Goal: Information Seeking & Learning: Learn about a topic

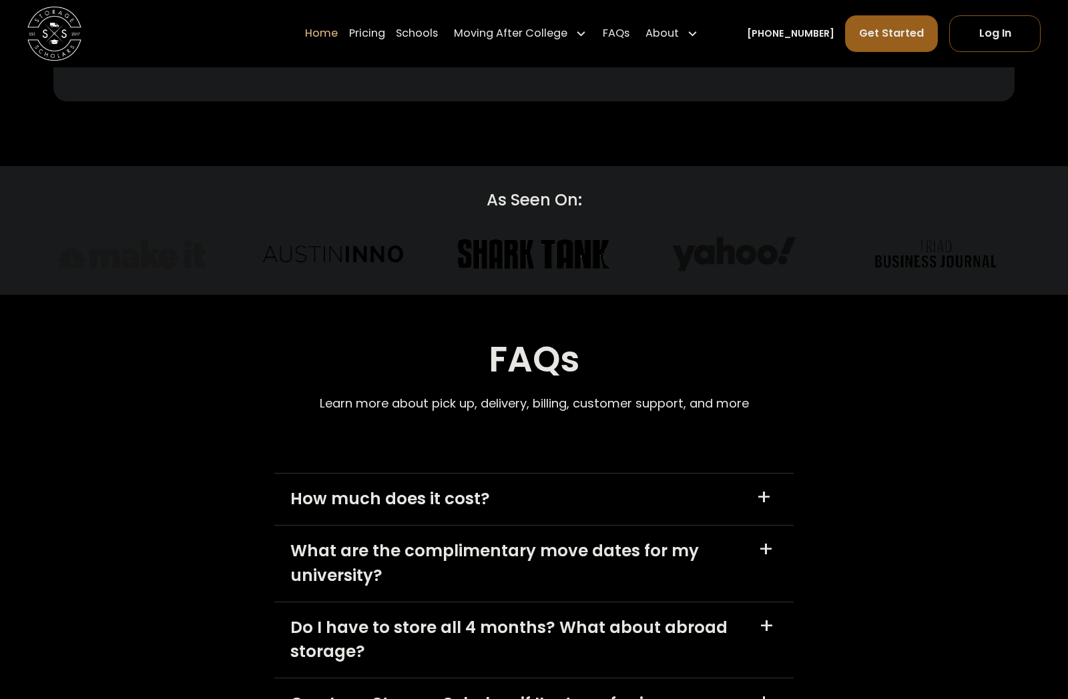
scroll to position [3670, 0]
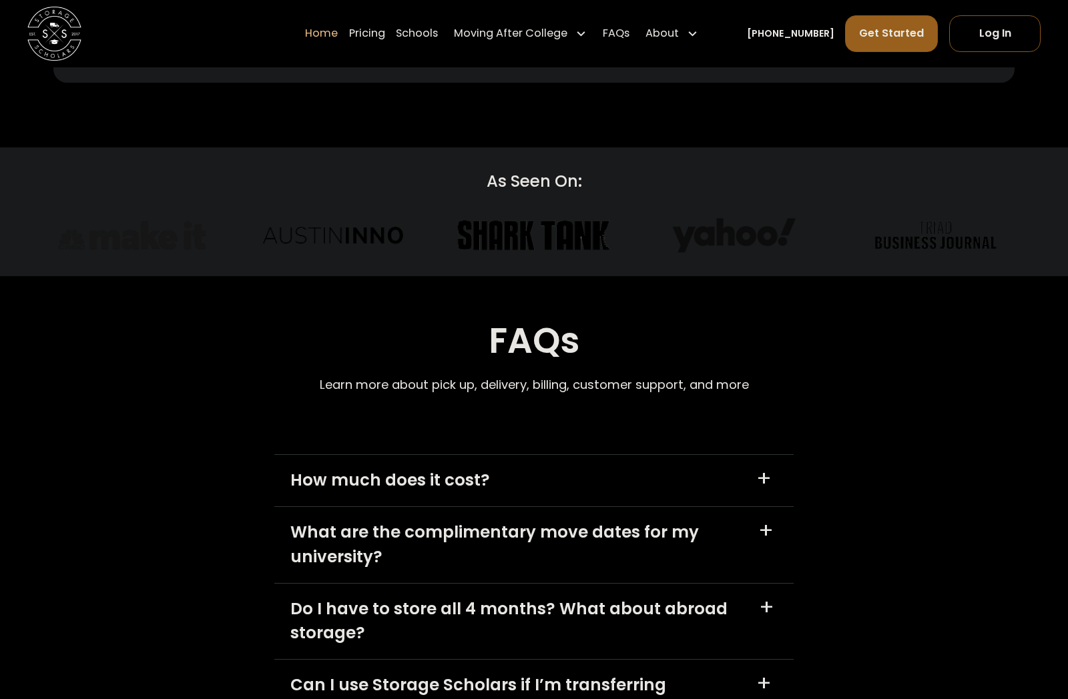
click at [380, 462] on div "How much does it cost? +" at bounding box center [534, 480] width 520 height 51
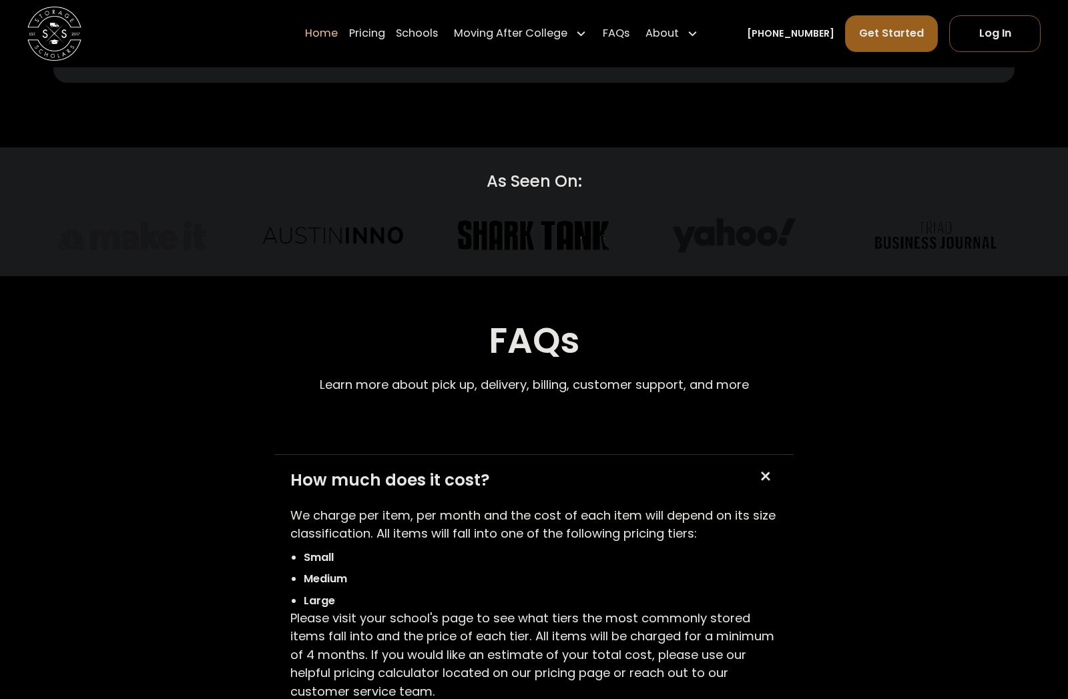
click at [380, 462] on div "How much does it cost? +" at bounding box center [534, 480] width 520 height 51
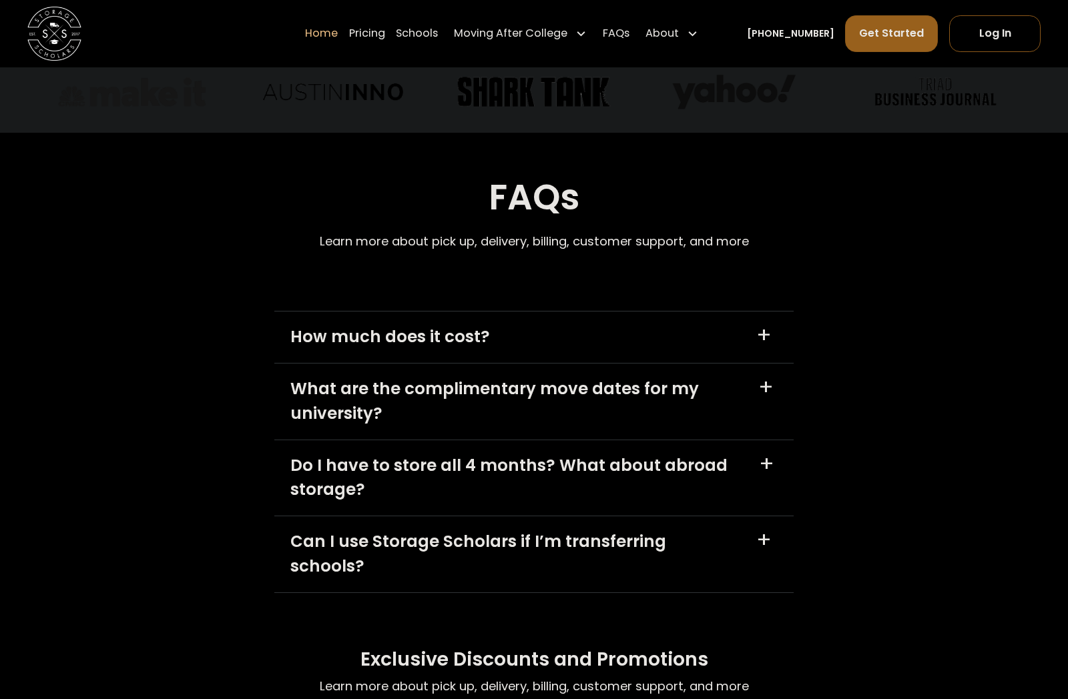
scroll to position [3937, 0]
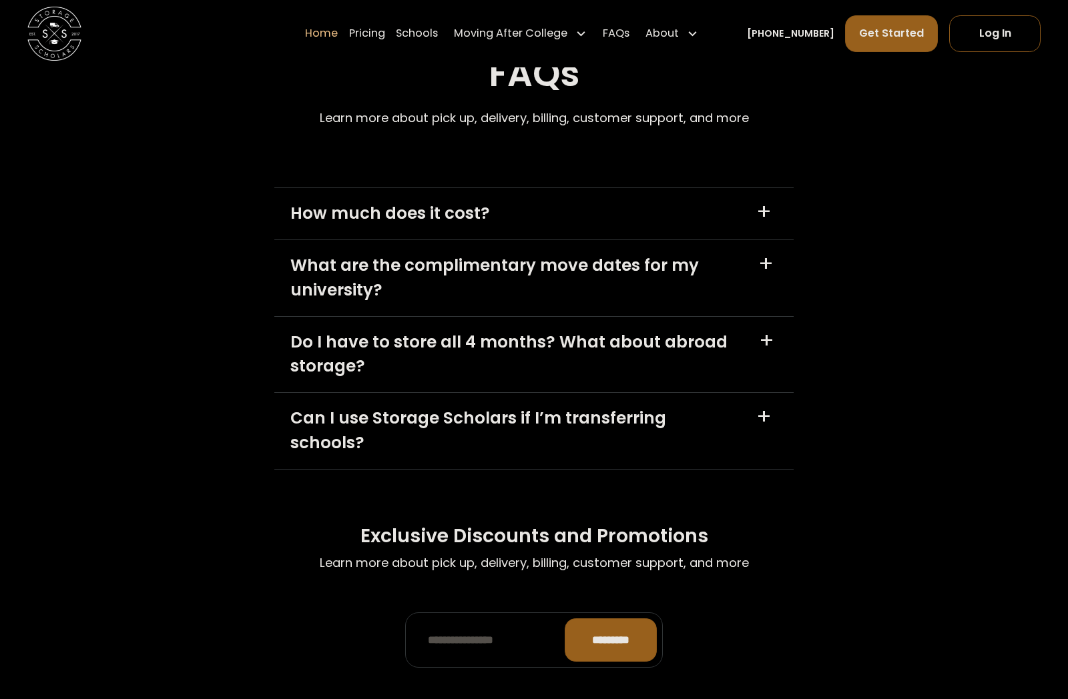
click at [448, 350] on div "Do I have to store all 4 months? What about abroad storage?" at bounding box center [516, 354] width 452 height 49
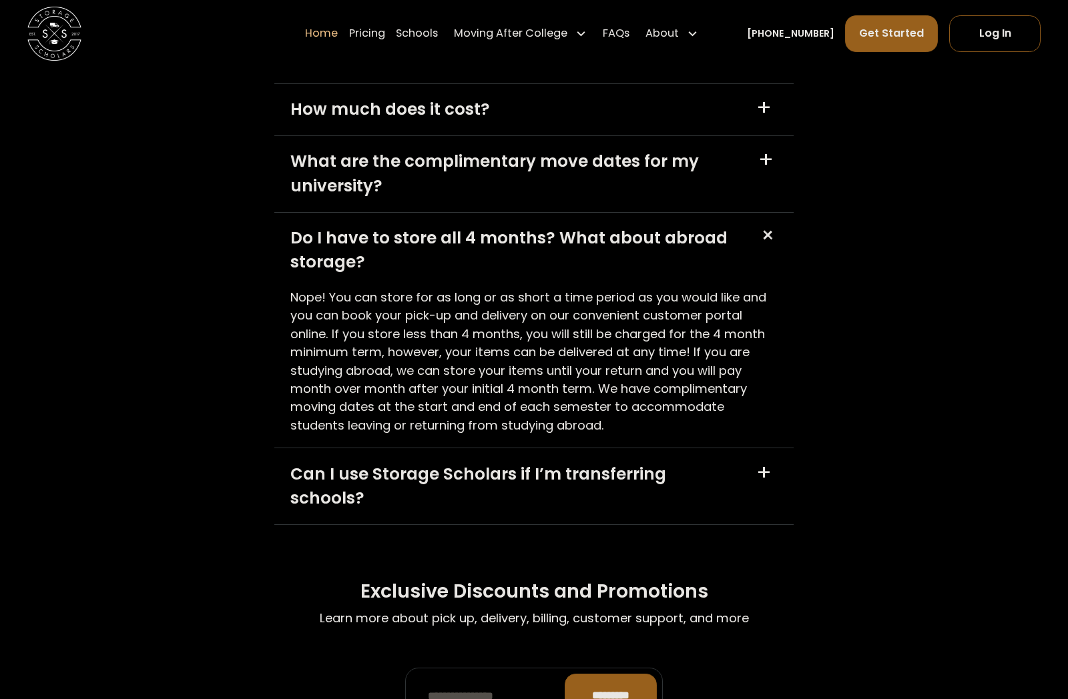
scroll to position [4070, 0]
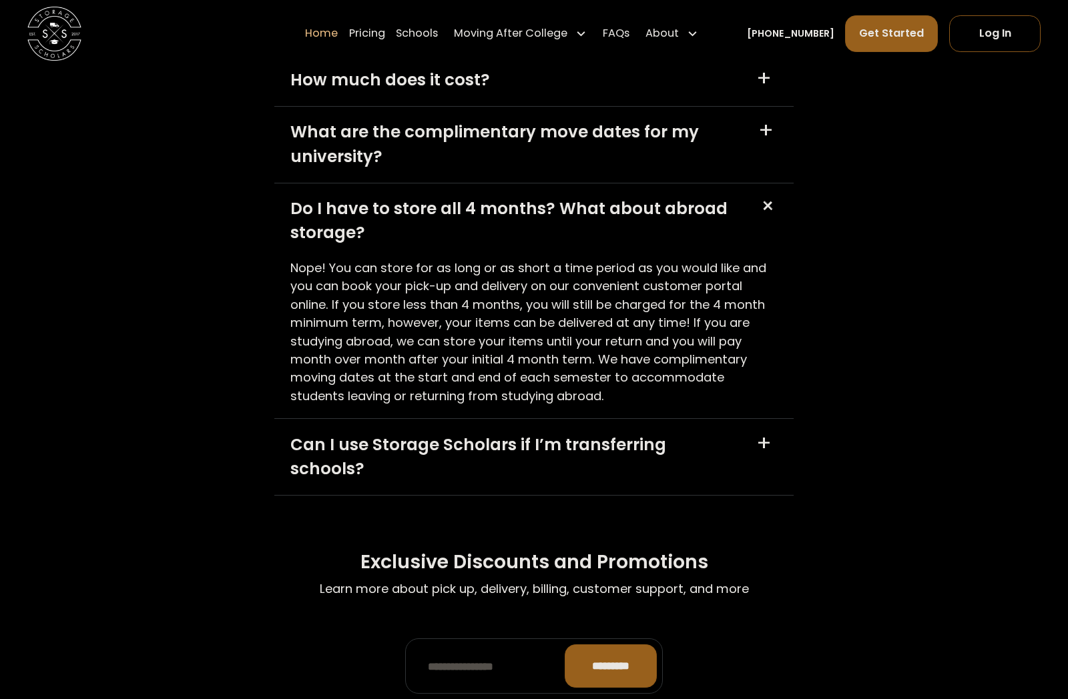
click at [364, 440] on div "Can I use Storage Scholars if I’m transferring schools?" at bounding box center [515, 457] width 450 height 49
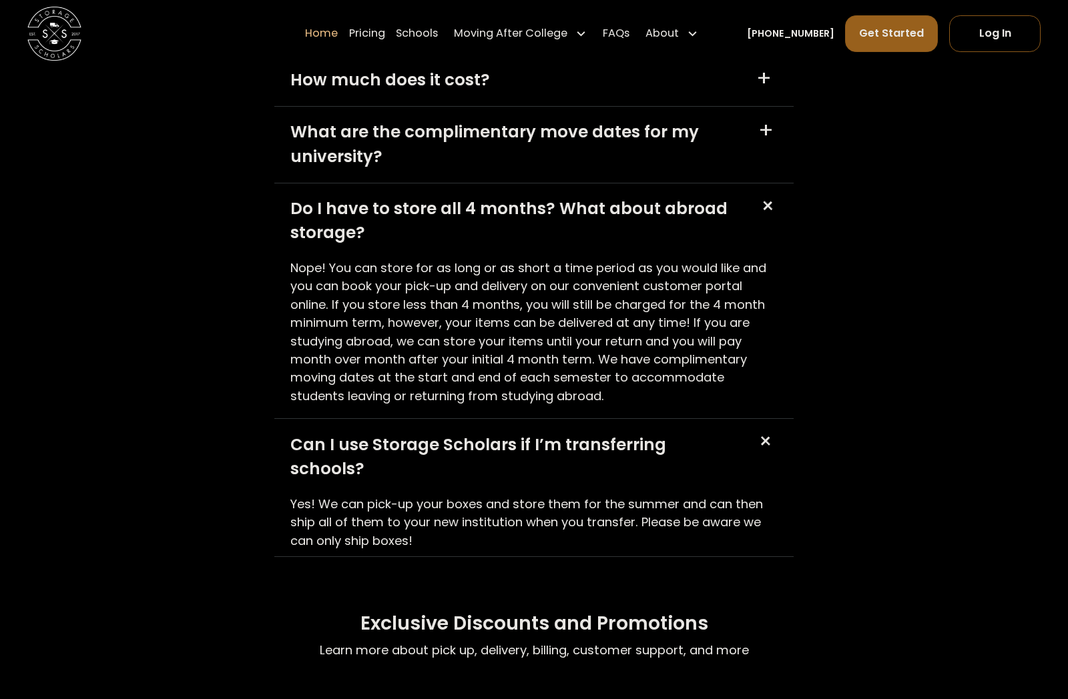
click at [392, 447] on div "Can I use Storage Scholars if I’m transferring schools?" at bounding box center [515, 457] width 450 height 49
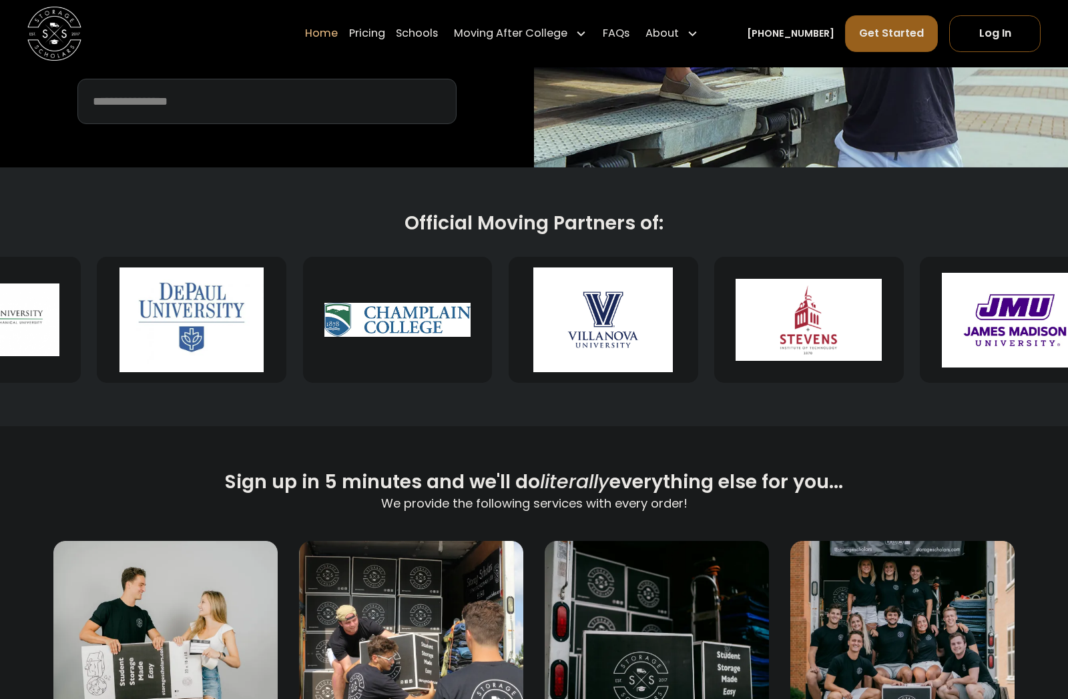
scroll to position [467, 0]
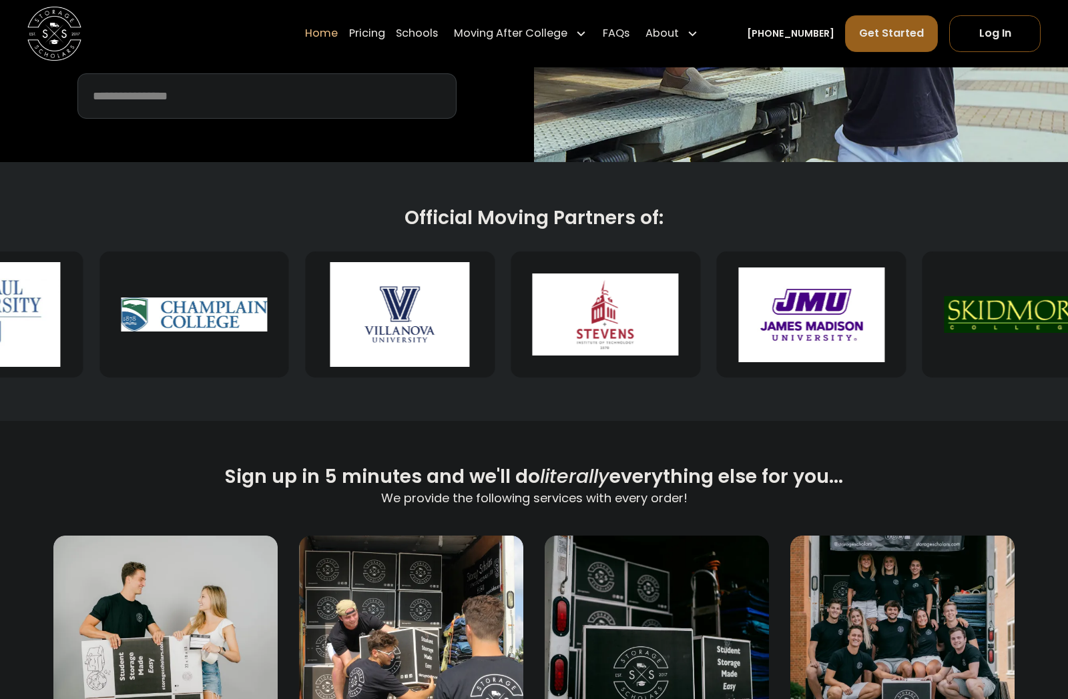
click at [190, 319] on img at bounding box center [194, 315] width 146 height 105
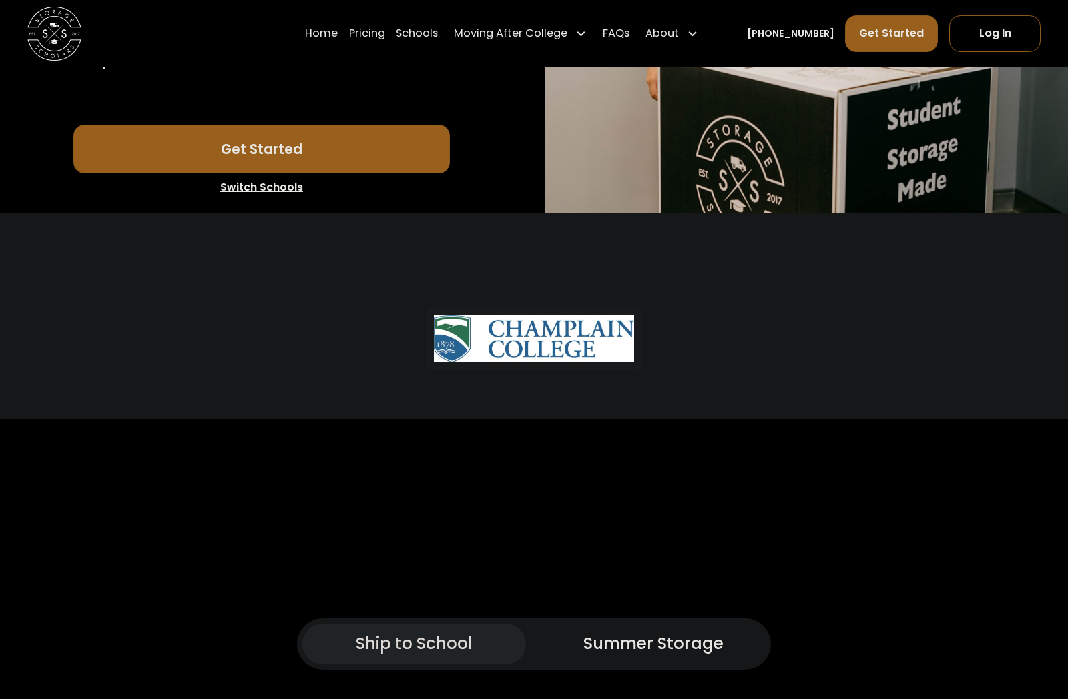
scroll to position [467, 0]
